Goal: Information Seeking & Learning: Learn about a topic

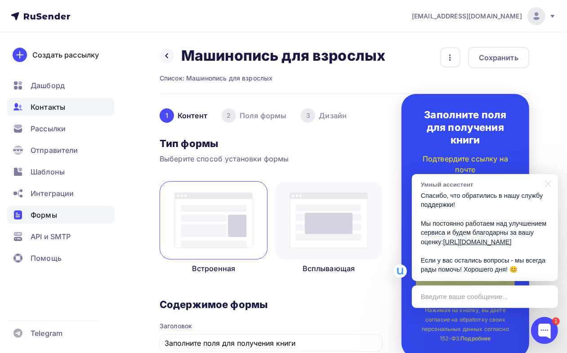
click at [61, 106] on span "Контакты" at bounding box center [48, 107] width 35 height 11
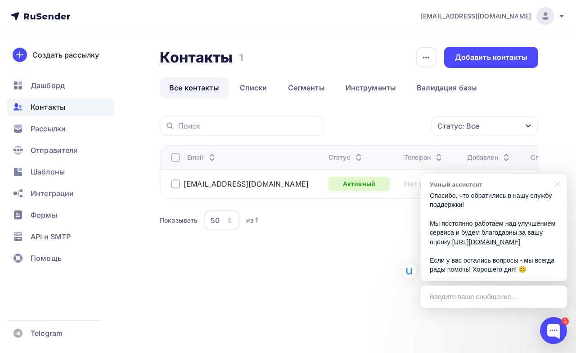
drag, startPoint x: 58, startPoint y: 239, endPoint x: 167, endPoint y: 259, distance: 111.1
click at [165, 259] on div "423430@gmail.com Аккаунт Тарифы Выйти Создать рассылку Дашборд Контакты Рассылк…" at bounding box center [288, 145] width 576 height 291
click at [493, 223] on p "Спасибо, что обратились в нашу службу поддержки! Мы постоянно работаем над улуч…" at bounding box center [493, 232] width 128 height 83
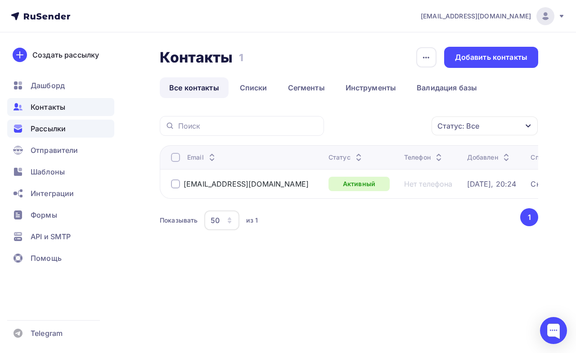
click at [61, 124] on span "Рассылки" at bounding box center [48, 128] width 35 height 11
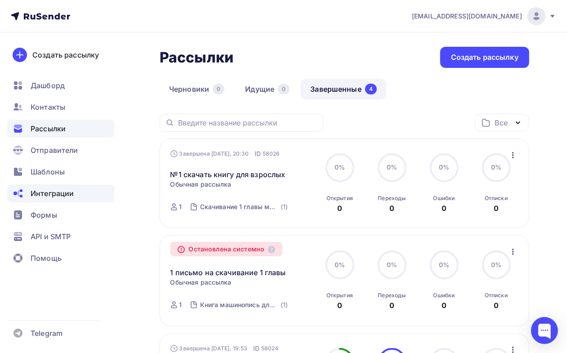
click at [62, 193] on span "Интеграции" at bounding box center [52, 193] width 43 height 11
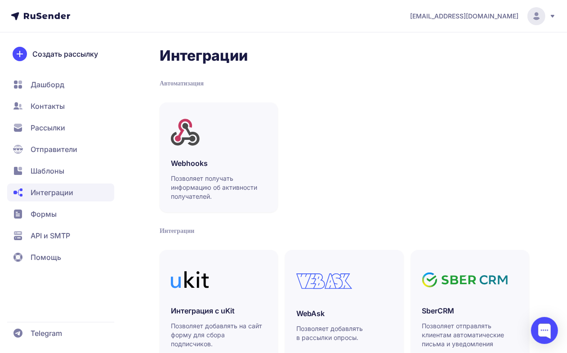
click at [541, 15] on circle at bounding box center [537, 16] width 18 height 18
click at [434, 43] on span "Аккаунт" at bounding box center [437, 44] width 28 height 11
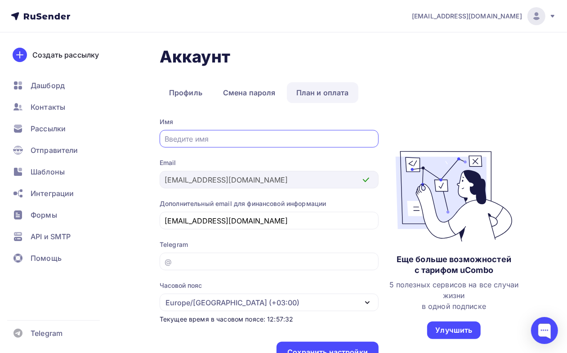
click at [320, 94] on link "План и оплата" at bounding box center [323, 92] width 72 height 21
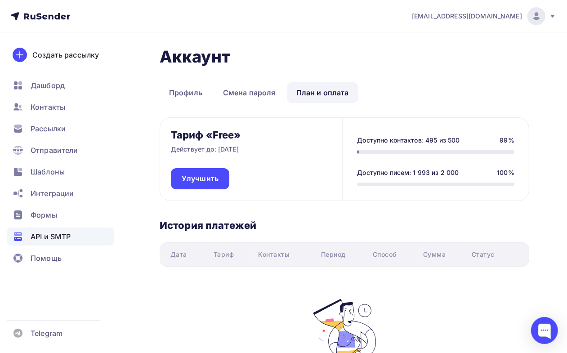
click at [41, 237] on span "API и SMTP" at bounding box center [51, 236] width 40 height 11
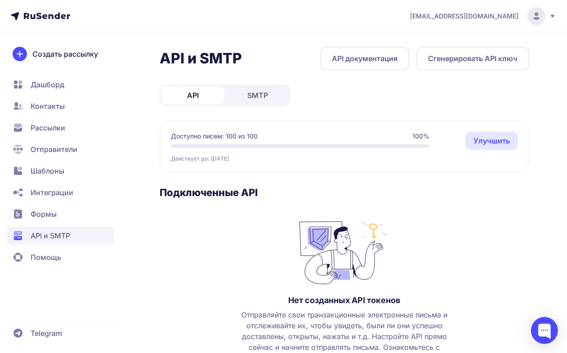
click at [46, 104] on span "Контакты" at bounding box center [48, 106] width 34 height 11
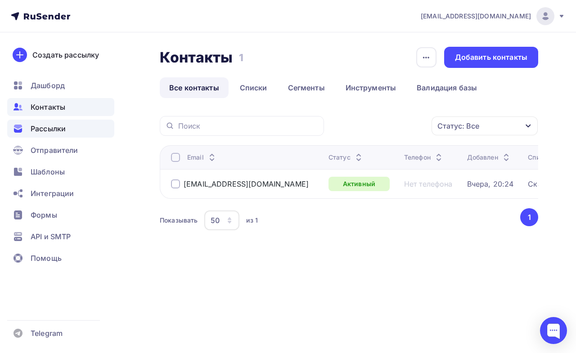
click at [53, 125] on span "Рассылки" at bounding box center [48, 128] width 35 height 11
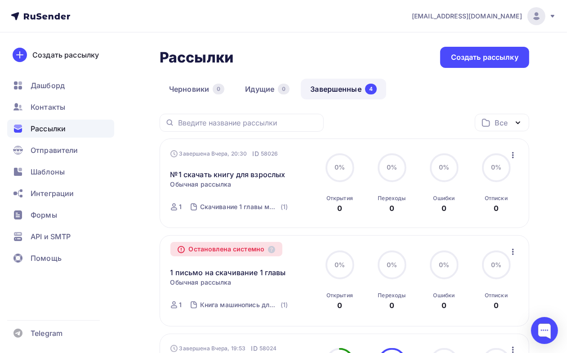
click at [553, 14] on icon at bounding box center [552, 16] width 7 height 7
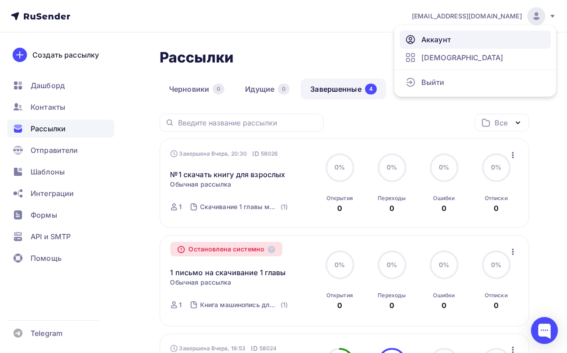
click at [447, 39] on span "Аккаунт" at bounding box center [436, 39] width 30 height 11
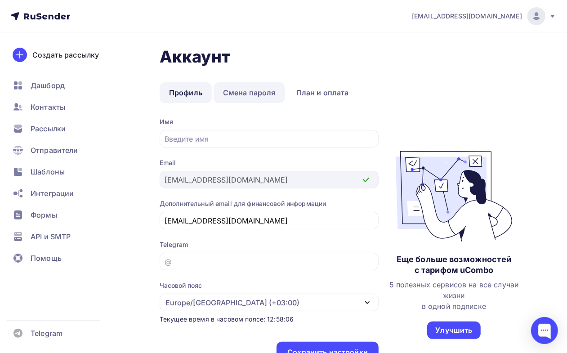
click at [247, 90] on link "Смена пароля" at bounding box center [250, 92] width 72 height 21
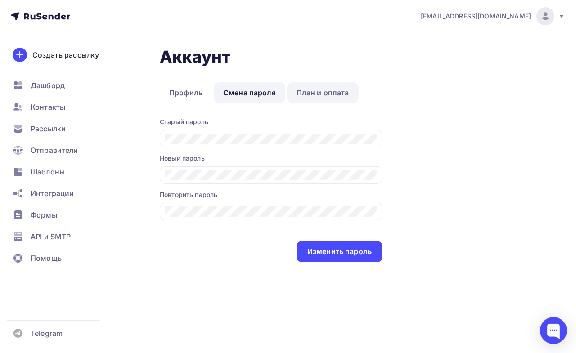
click at [333, 91] on link "План и оплата" at bounding box center [323, 92] width 72 height 21
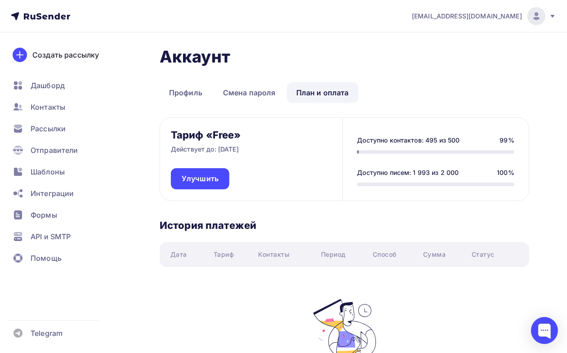
click at [553, 16] on icon at bounding box center [553, 16] width 4 height 3
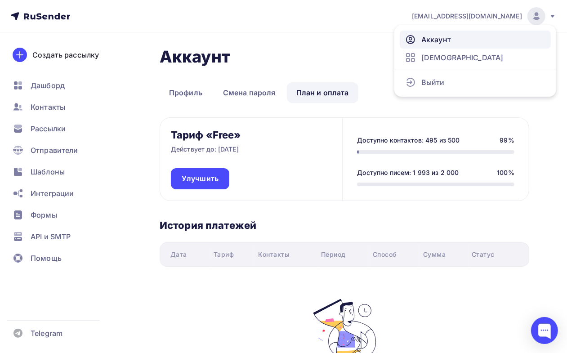
click at [427, 38] on span "Аккаунт" at bounding box center [436, 39] width 30 height 11
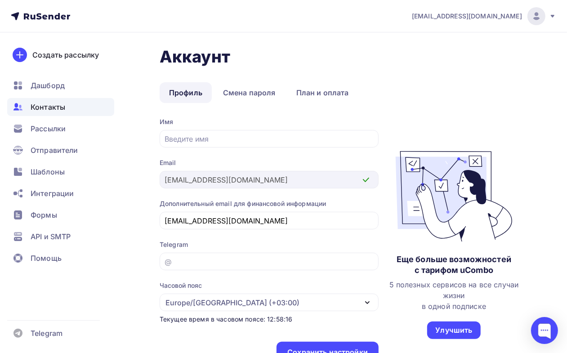
click at [55, 106] on span "Контакты" at bounding box center [48, 107] width 35 height 11
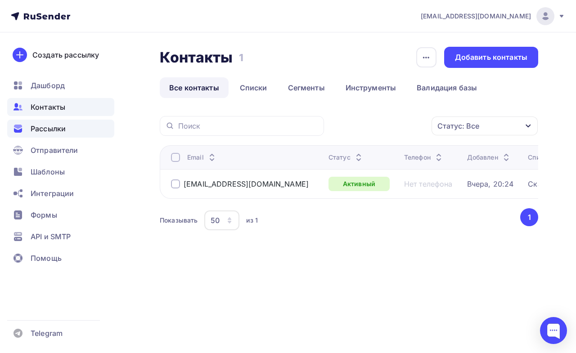
click at [58, 133] on span "Рассылки" at bounding box center [48, 128] width 35 height 11
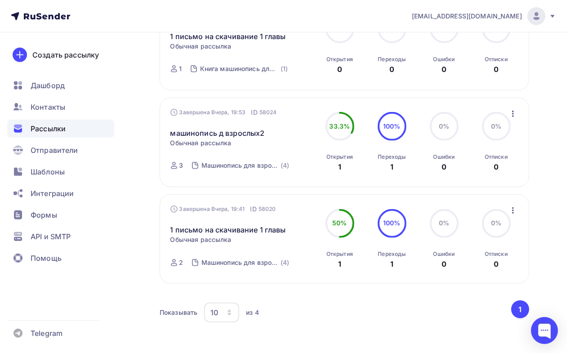
scroll to position [276, 0]
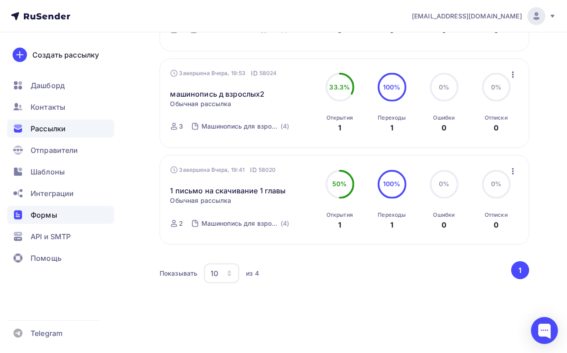
click at [40, 219] on span "Формы" at bounding box center [44, 215] width 27 height 11
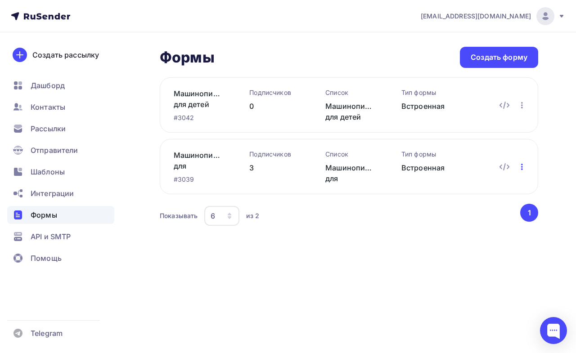
click at [523, 165] on icon "button" at bounding box center [521, 166] width 11 height 11
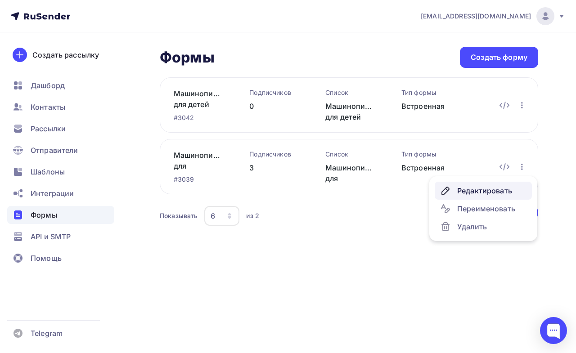
click at [488, 192] on div "Редактировать" at bounding box center [483, 190] width 86 height 11
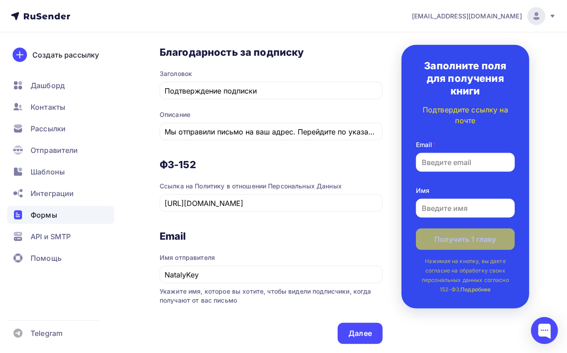
scroll to position [450, 0]
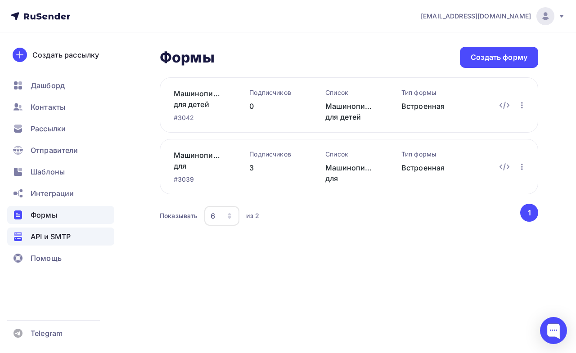
click at [54, 232] on span "API и SMTP" at bounding box center [51, 236] width 40 height 11
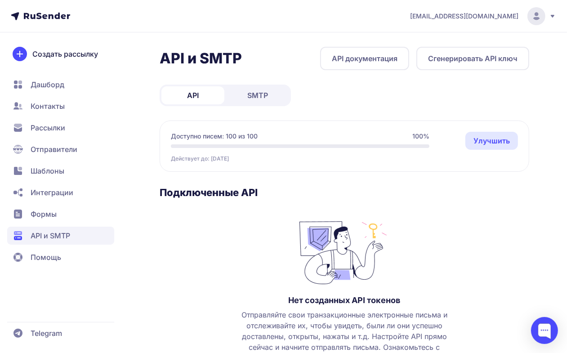
click at [197, 94] on span "API" at bounding box center [193, 95] width 12 height 11
click at [257, 91] on span "SMTP" at bounding box center [257, 95] width 21 height 11
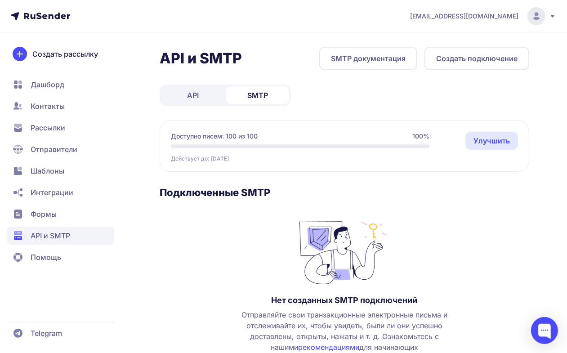
click at [48, 147] on span "Отправители" at bounding box center [54, 149] width 47 height 11
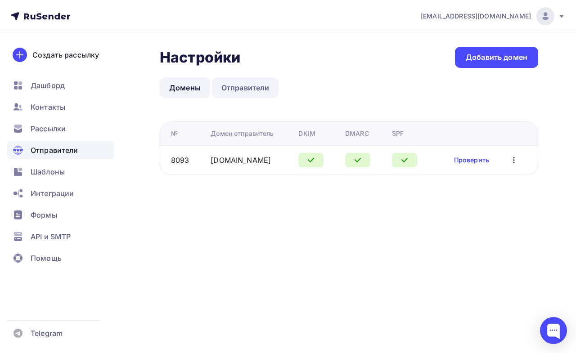
click at [244, 90] on link "Отправители" at bounding box center [245, 87] width 67 height 21
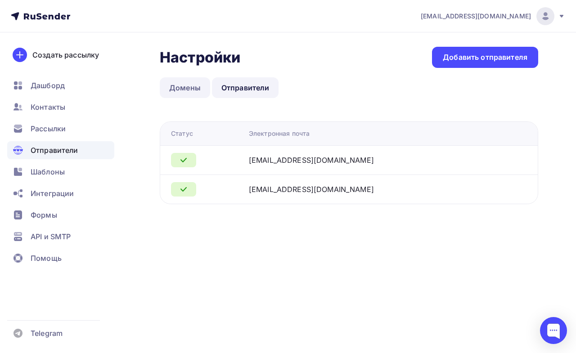
click at [187, 88] on link "Домены" at bounding box center [185, 87] width 50 height 21
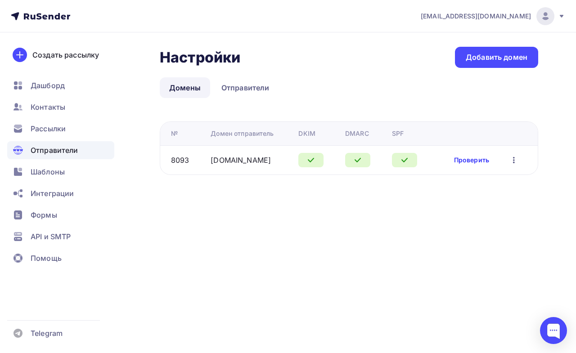
click at [463, 160] on link "Проверить" at bounding box center [471, 160] width 35 height 9
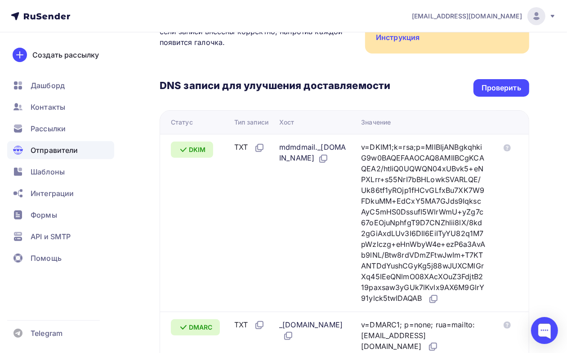
scroll to position [169, 0]
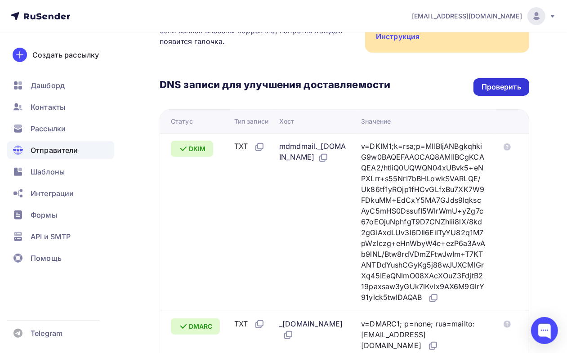
click at [500, 88] on div "Проверить" at bounding box center [502, 87] width 40 height 10
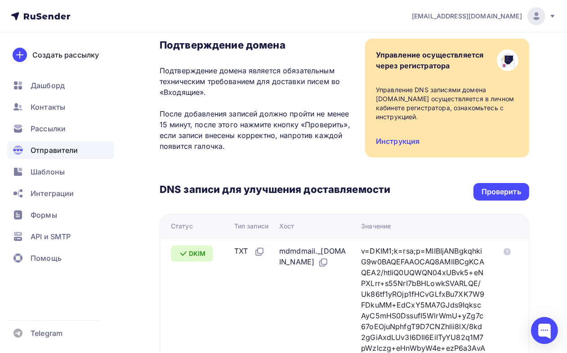
scroll to position [32, 0]
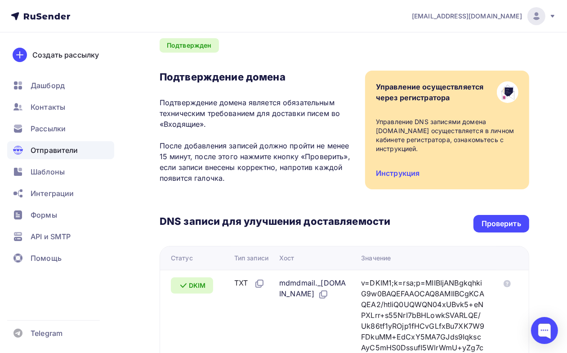
click at [30, 15] on icon at bounding box center [40, 16] width 59 height 11
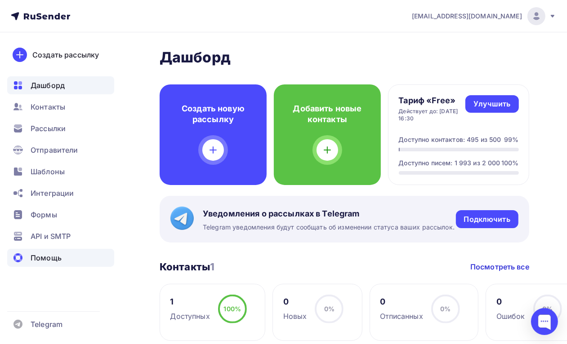
click at [57, 259] on span "Помощь" at bounding box center [46, 258] width 31 height 11
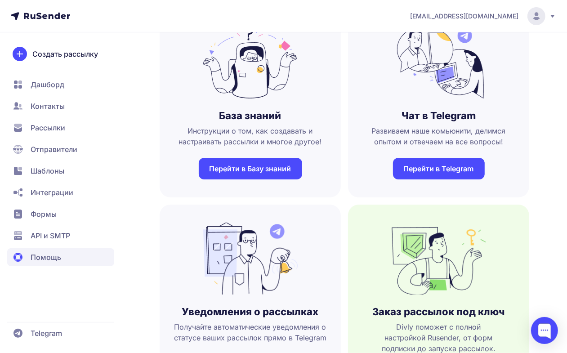
scroll to position [56, 0]
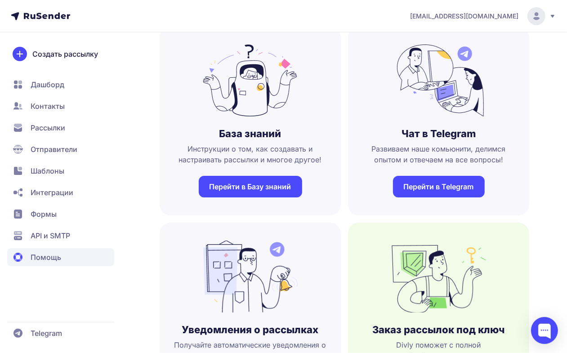
click at [281, 187] on link "Перейти в Базу знаний" at bounding box center [250, 187] width 103 height 22
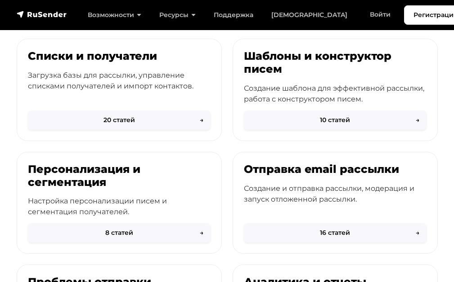
scroll to position [212, 0]
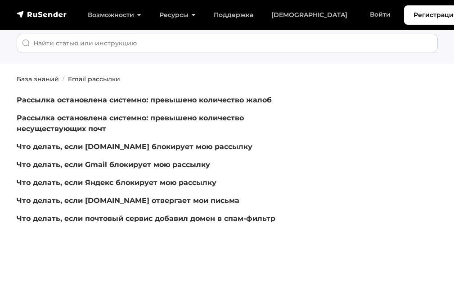
scroll to position [90, 0]
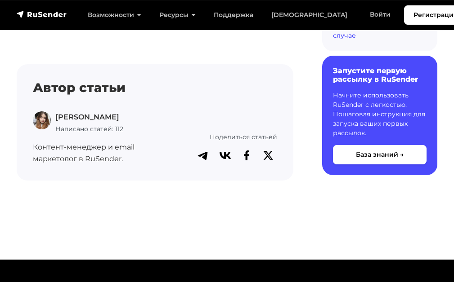
scroll to position [1394, 0]
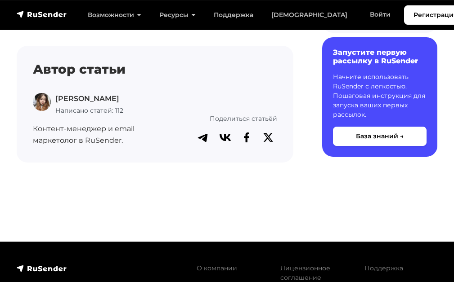
scroll to position [2069, 0]
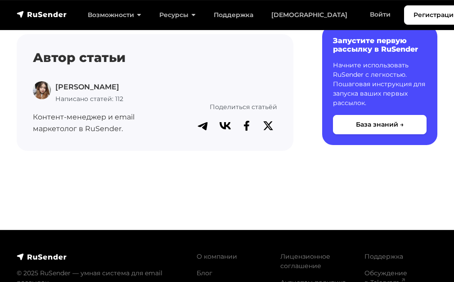
click at [45, 90] on img at bounding box center [42, 90] width 18 height 18
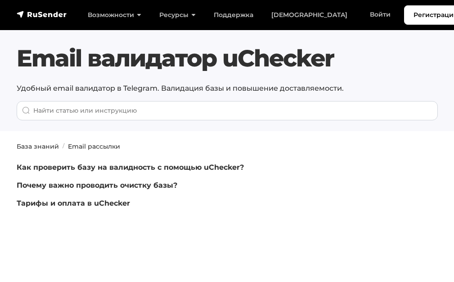
drag, startPoint x: 460, startPoint y: 81, endPoint x: 460, endPoint y: 68, distance: 12.6
click at [453, 72] on html "Регистрация Возможности Конструктор писем [PERSON_NAME] подписки A/B–тестирован…" at bounding box center [227, 205] width 454 height 410
